Goal: Transaction & Acquisition: Purchase product/service

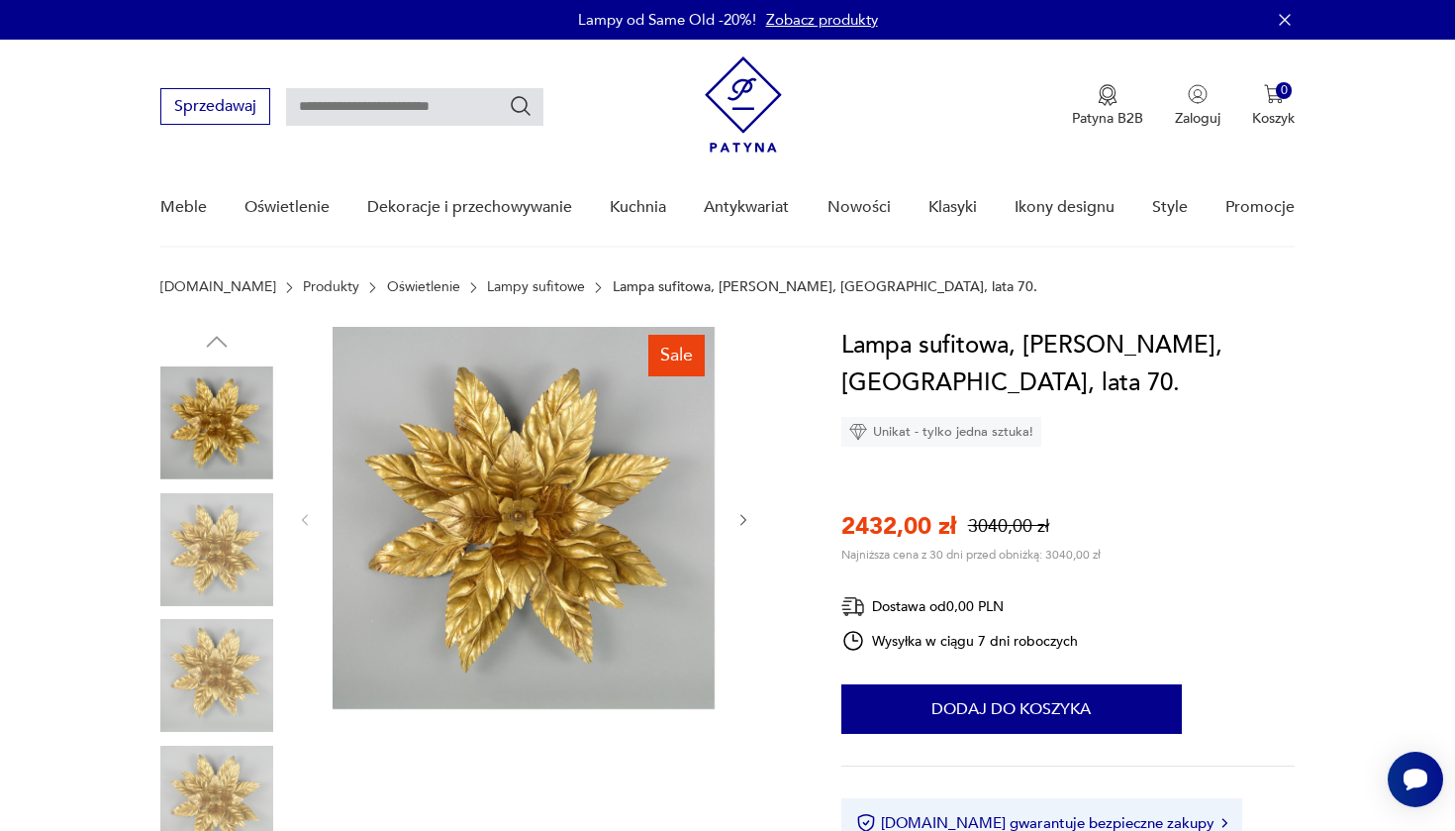
click at [389, 95] on input "text" at bounding box center [414, 107] width 257 height 38
type input "*****"
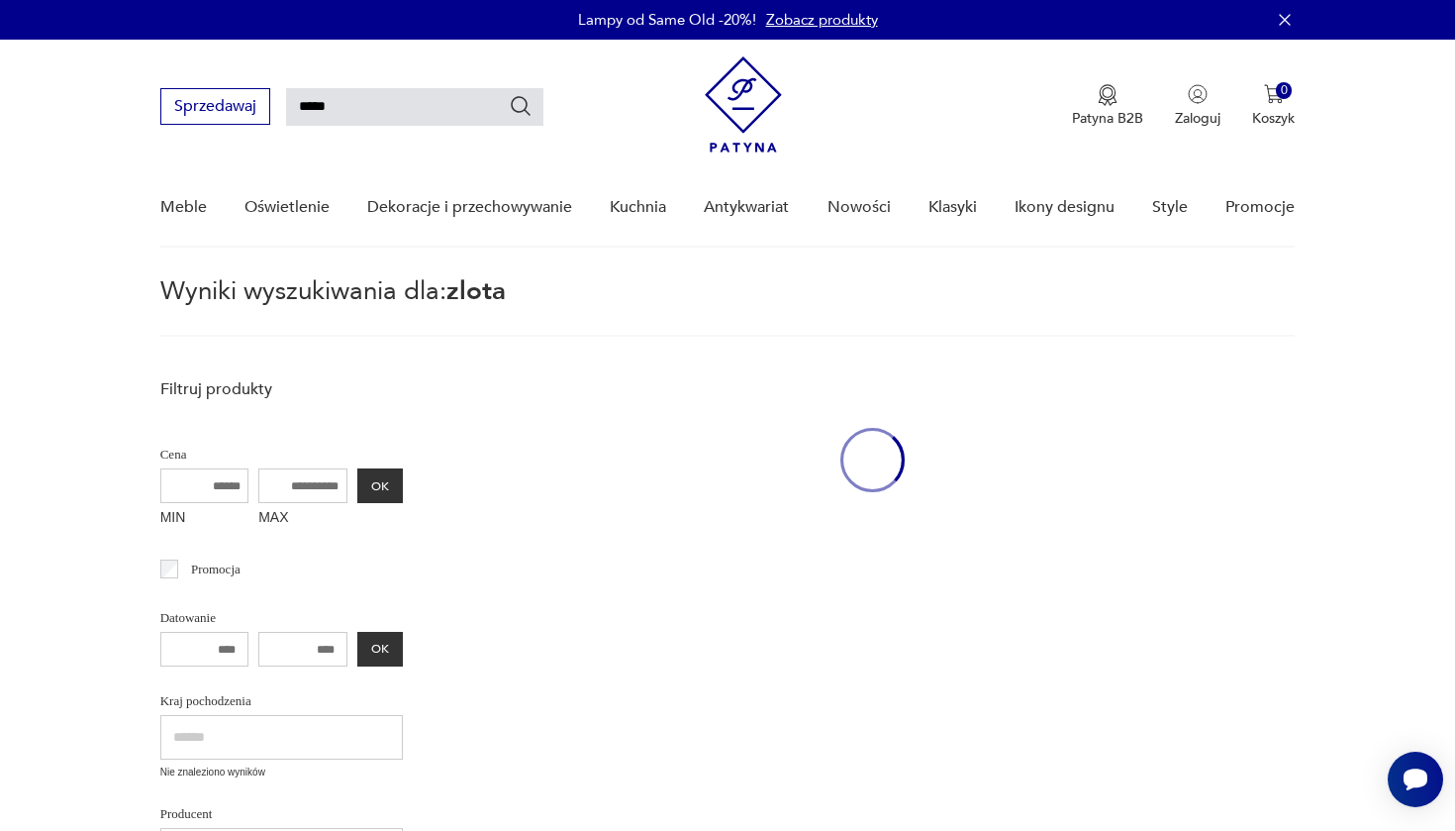
scroll to position [71, 0]
